Goal: Obtain resource: Download file/media

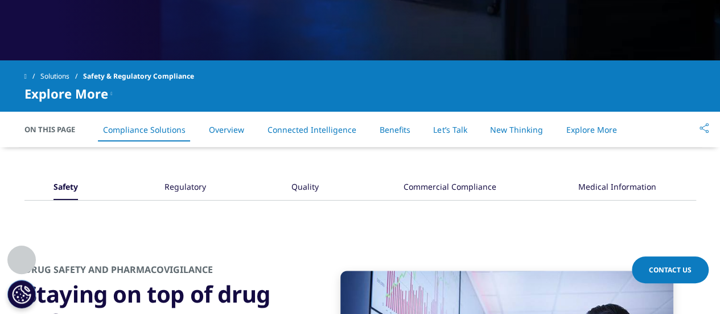
click at [52, 72] on link "Solutions" at bounding box center [61, 76] width 43 height 20
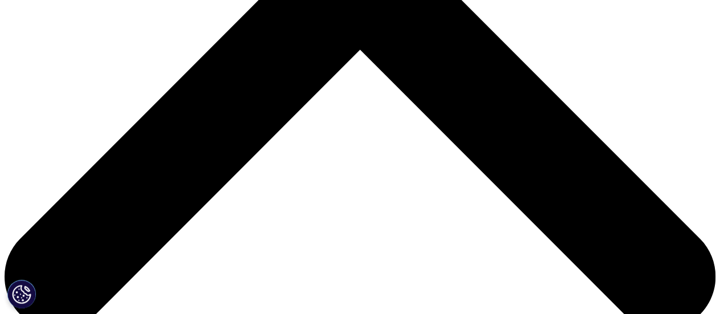
scroll to position [417, 0]
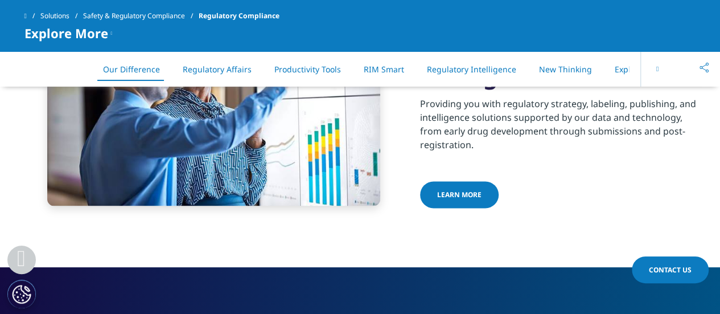
scroll to position [692, 0]
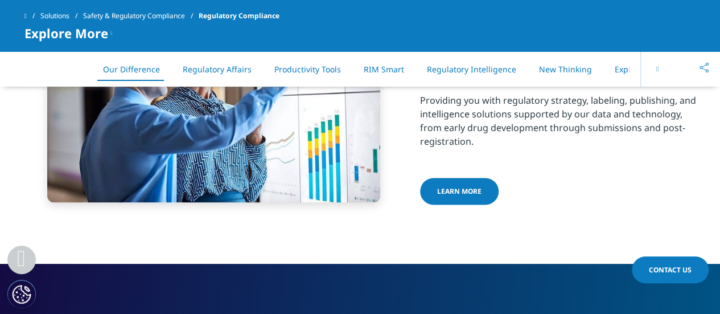
click at [454, 178] on link "LEARN MORE" at bounding box center [459, 191] width 79 height 27
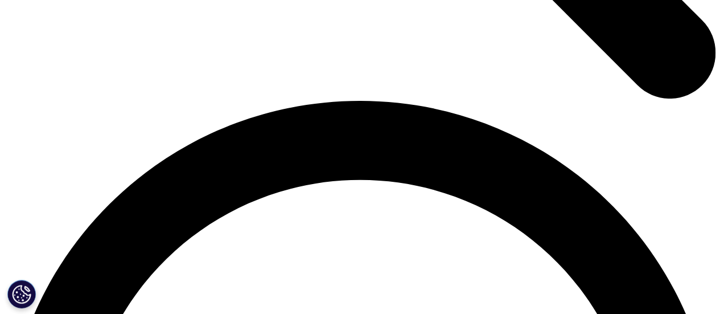
scroll to position [1346, 0]
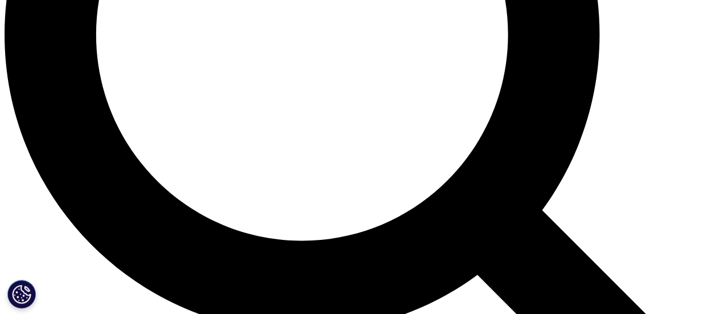
scroll to position [990, 0]
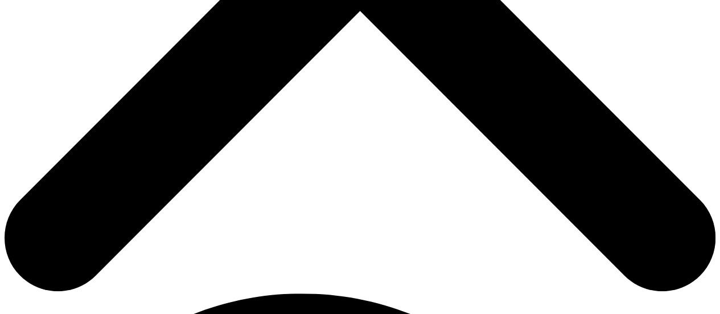
scroll to position [438, 0]
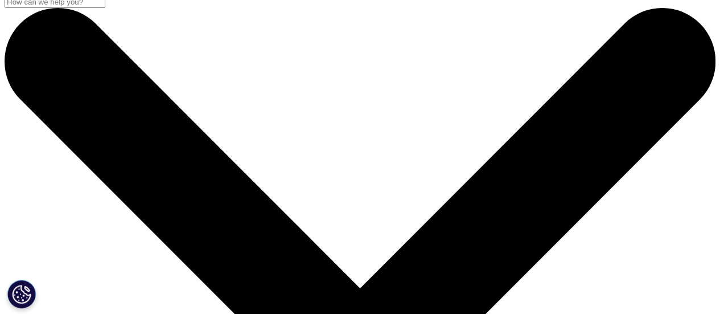
scroll to position [0, 0]
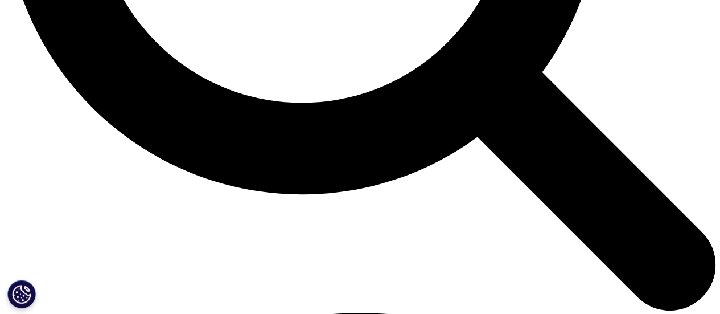
scroll to position [1156, 0]
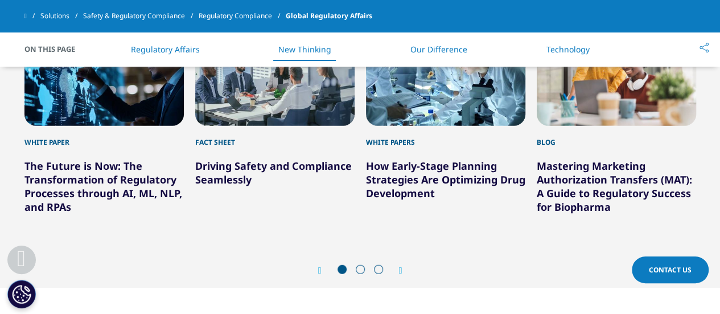
scroll to position [1350, 0]
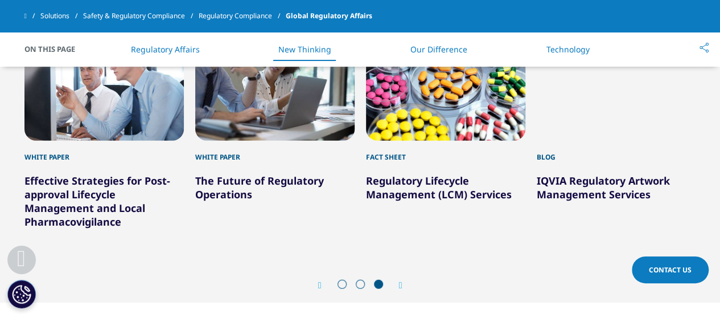
click at [593, 122] on div "12 / 12" at bounding box center [616, 89] width 159 height 104
click at [587, 186] on link "IQVIA Regulatory Artwork Management Services" at bounding box center [603, 187] width 133 height 27
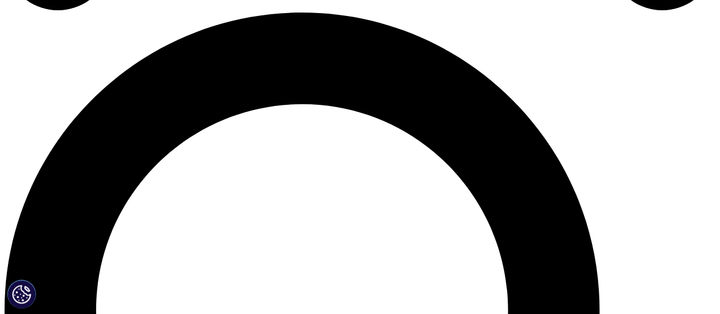
scroll to position [716, 0]
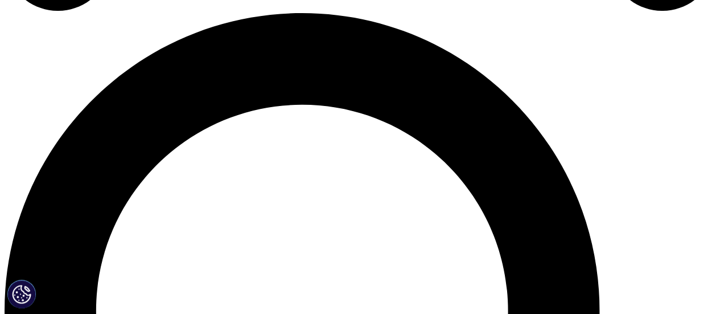
drag, startPoint x: 185, startPoint y: 204, endPoint x: 461, endPoint y: 205, distance: 276.0
copy strong "Robust Pharmaceutical Artwork Partner"
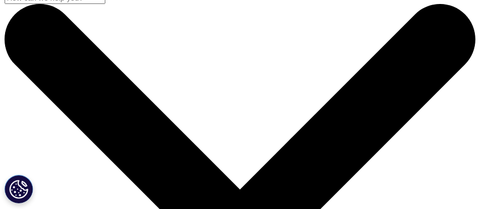
scroll to position [11, 0]
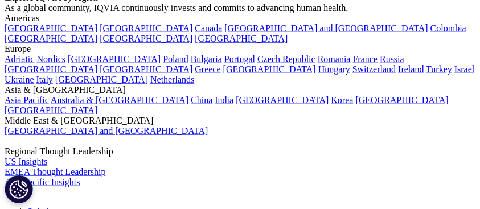
scroll to position [1468, 0]
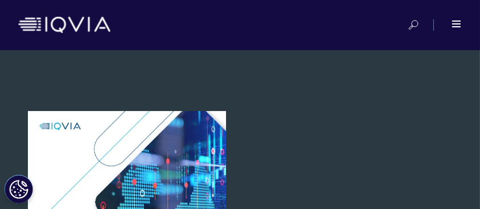
scroll to position [6, 5]
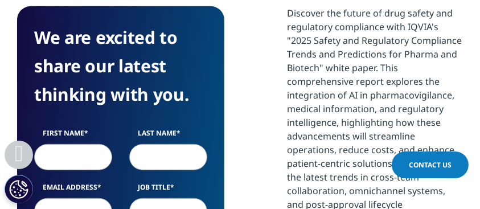
click at [420, 105] on div "Discover the future of drug safety and regulatory compliance with IQVIA's "2025…" at bounding box center [375, 142] width 176 height 273
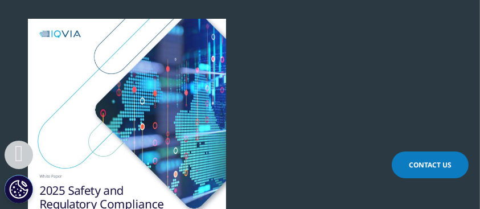
scroll to position [0, 0]
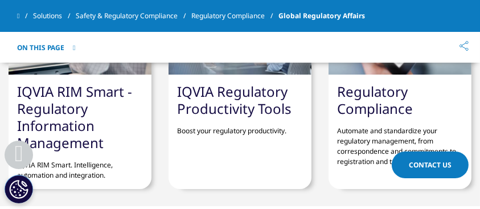
scroll to position [2684, 0]
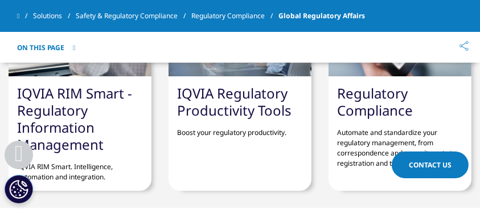
click at [241, 102] on link "IQVIA Regulatory Productivity Tools" at bounding box center [234, 102] width 114 height 36
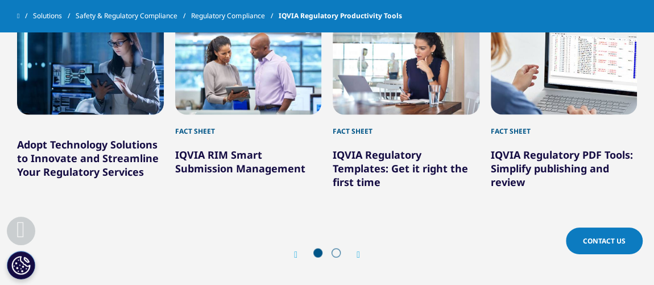
scroll to position [1223, 0]
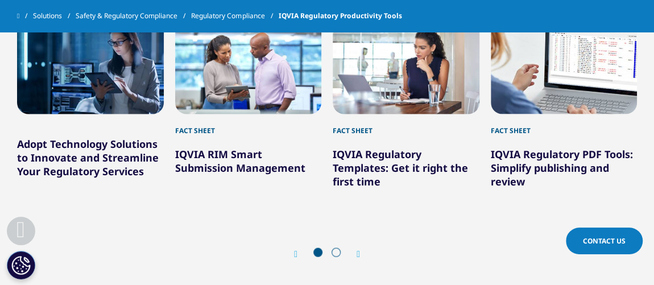
click at [131, 10] on link "Safety & Regulatory Compliance" at bounding box center [134, 16] width 116 height 20
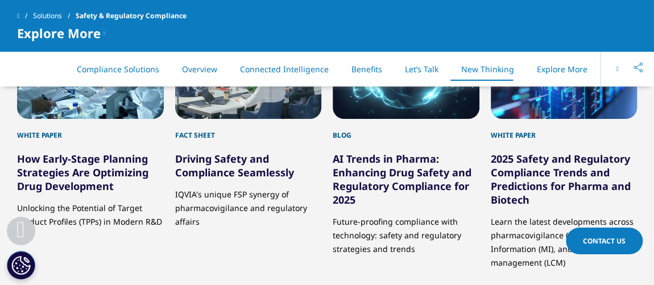
scroll to position [2298, 0]
click at [290, 126] on div "White Paper How Early-Stage Planning Strategies Are Optimizing Drug Development…" at bounding box center [327, 176] width 620 height 323
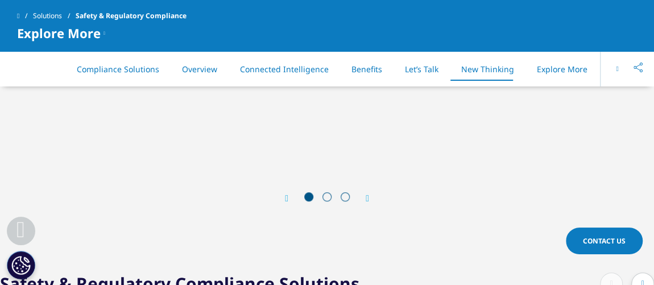
scroll to position [2495, 0]
click at [368, 197] on icon "Next slide" at bounding box center [367, 197] width 3 height 9
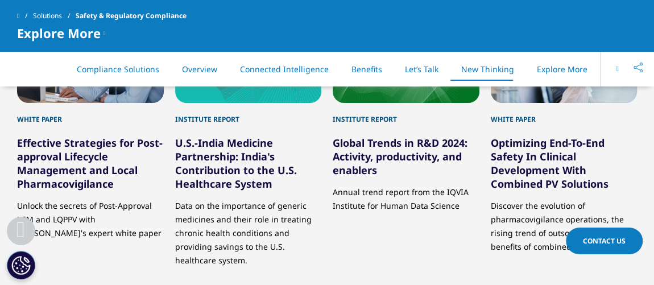
scroll to position [2314, 0]
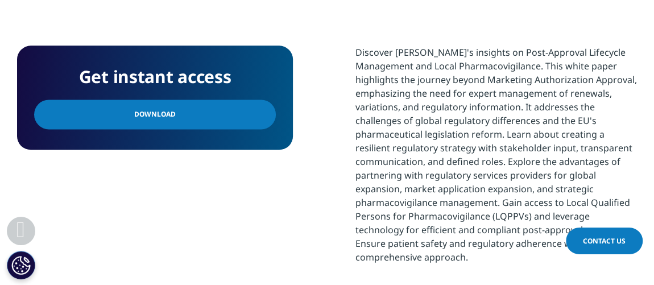
scroll to position [734, 0]
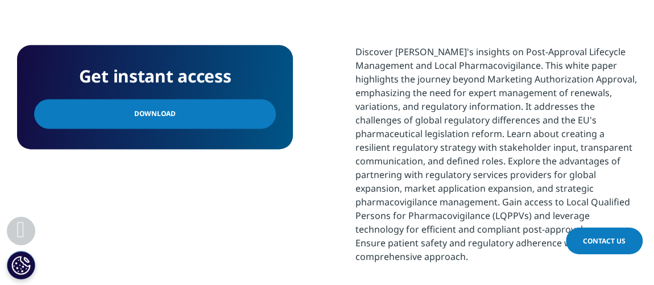
click at [154, 114] on span "Download" at bounding box center [155, 114] width 42 height 13
